Goal: Task Accomplishment & Management: Complete application form

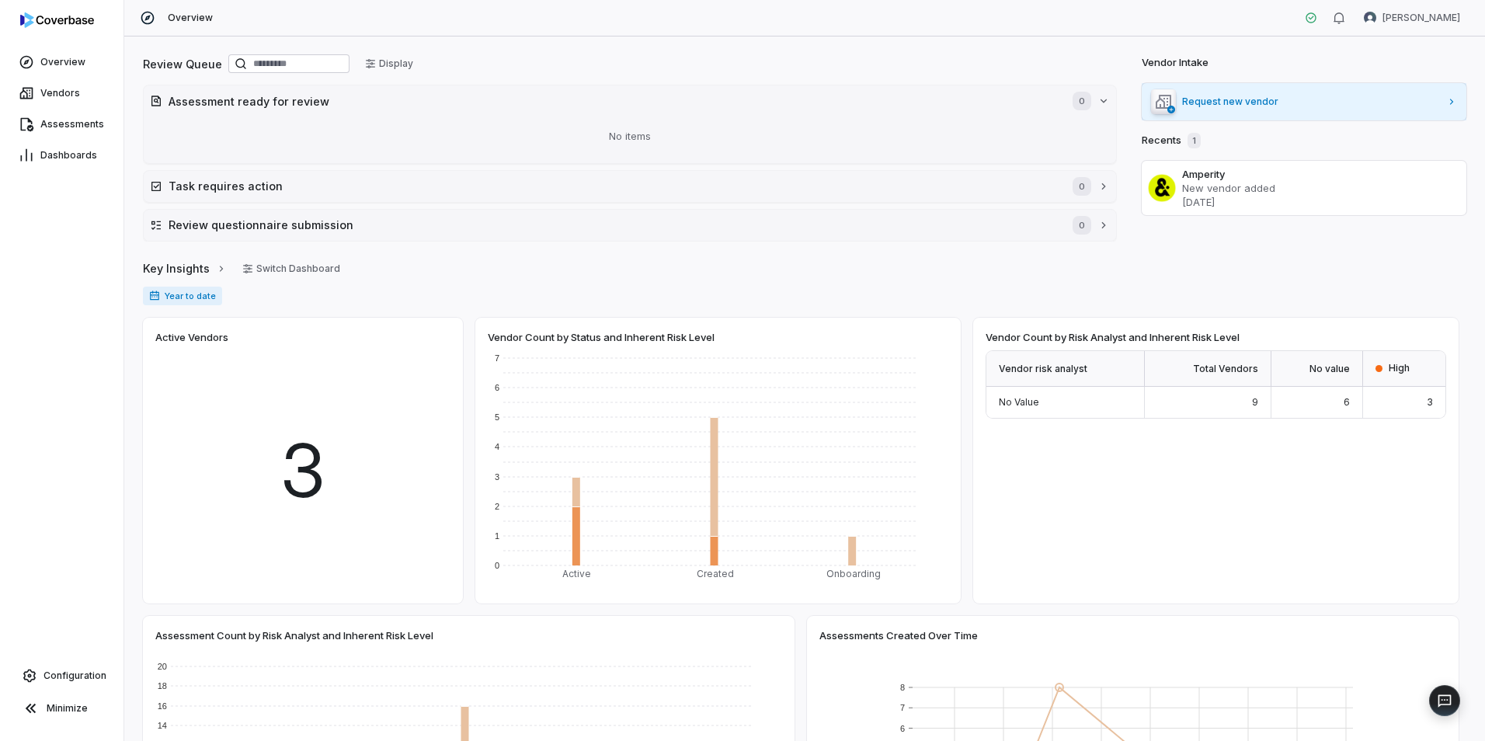
click at [1446, 108] on link "Request new vendor" at bounding box center [1304, 101] width 325 height 37
click at [1240, 110] on link "Request new vendor" at bounding box center [1304, 101] width 325 height 37
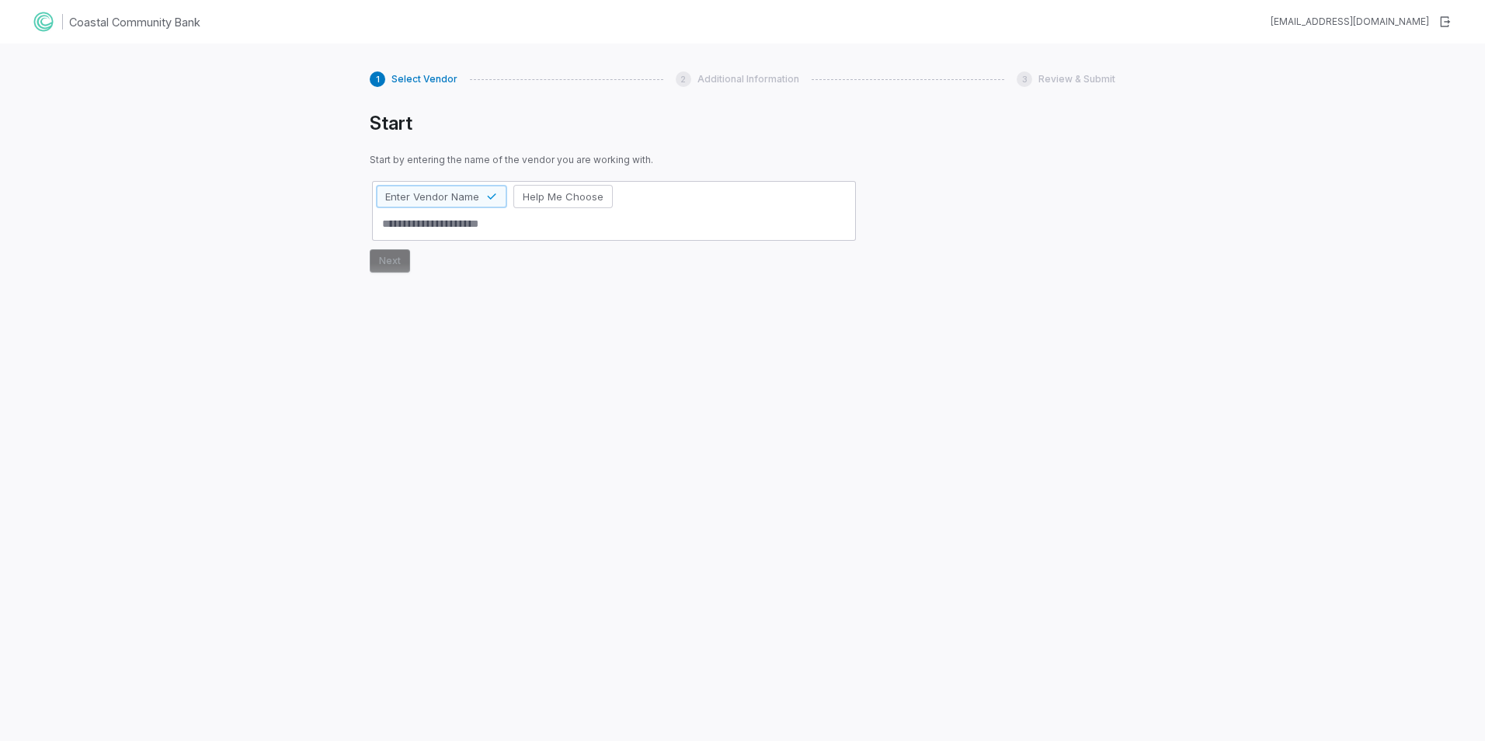
click at [534, 654] on div "Start Start by entering the name of the vendor you are working with. Enter Vend…" at bounding box center [614, 405] width 489 height 586
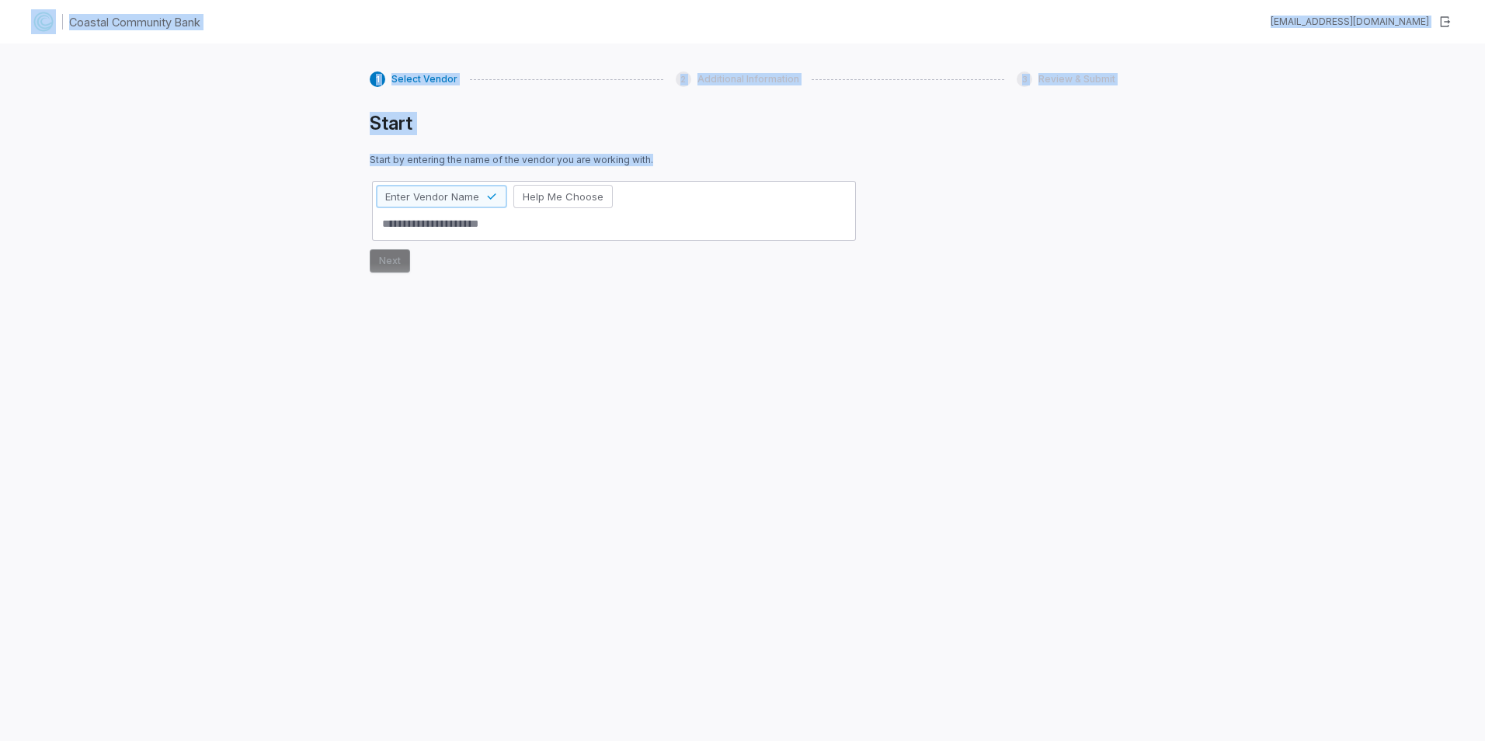
drag, startPoint x: 0, startPoint y: 3, endPoint x: 411, endPoint y: 240, distance: 474.3
click at [447, 233] on div "Coastal Community Bank [EMAIL_ADDRESS][DOMAIN_NAME] 1 Select Vendor 2 Additiona…" at bounding box center [742, 370] width 1485 height 741
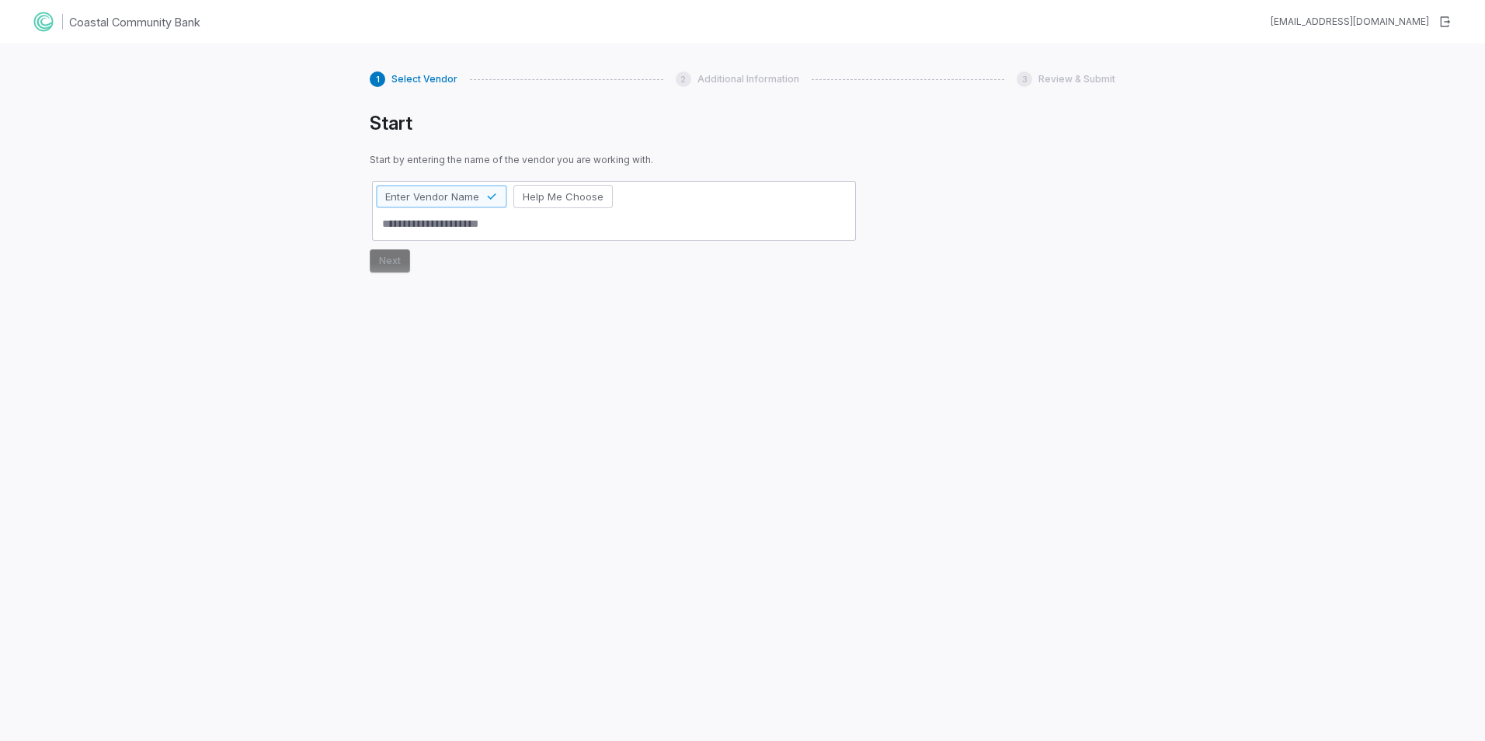
click at [349, 339] on div "1 Select Vendor 2 Additional Information 3 Review & Submit Start Start by enter…" at bounding box center [742, 414] width 1485 height 741
type textarea "*"
